Goal: Understand process/instructions: Learn about a topic

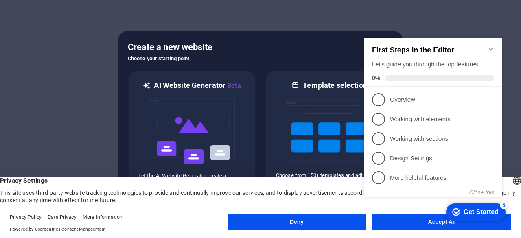
click div "checkmark Get Started 5 First Steps in the Editor Let's guide you through the t…"
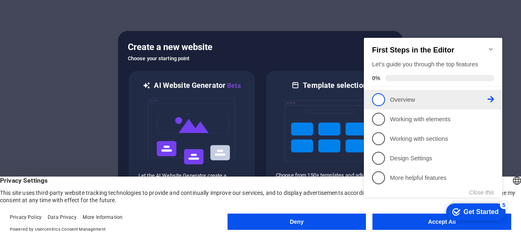
click at [402, 101] on p "Overview - incomplete" at bounding box center [439, 100] width 98 height 9
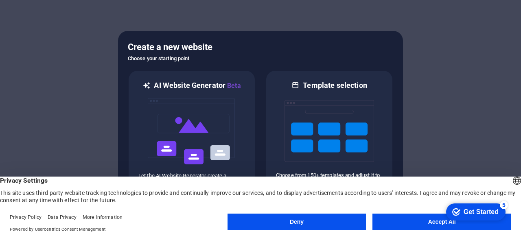
click at [429, 223] on button "Accept All" at bounding box center [442, 222] width 139 height 16
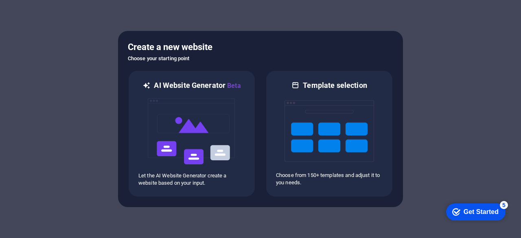
click at [464, 211] on div "Get Started" at bounding box center [481, 212] width 35 height 7
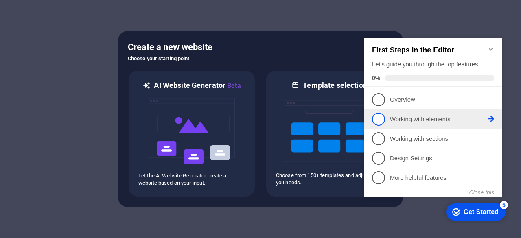
click at [398, 117] on p "Working with elements - incomplete" at bounding box center [439, 119] width 98 height 9
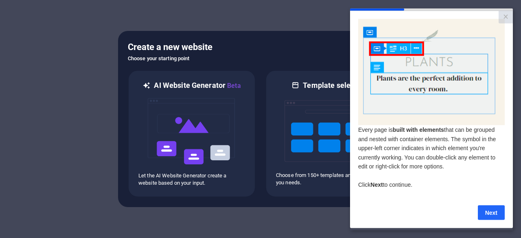
click at [485, 213] on link "Next" at bounding box center [491, 212] width 27 height 15
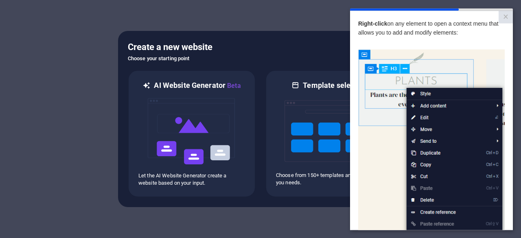
click at [382, 161] on img at bounding box center [431, 164] width 147 height 231
click at [427, 117] on img at bounding box center [431, 164] width 147 height 231
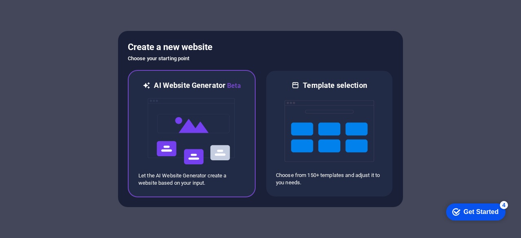
click at [220, 125] on img at bounding box center [192, 131] width 90 height 81
